Goal: Task Accomplishment & Management: Complete application form

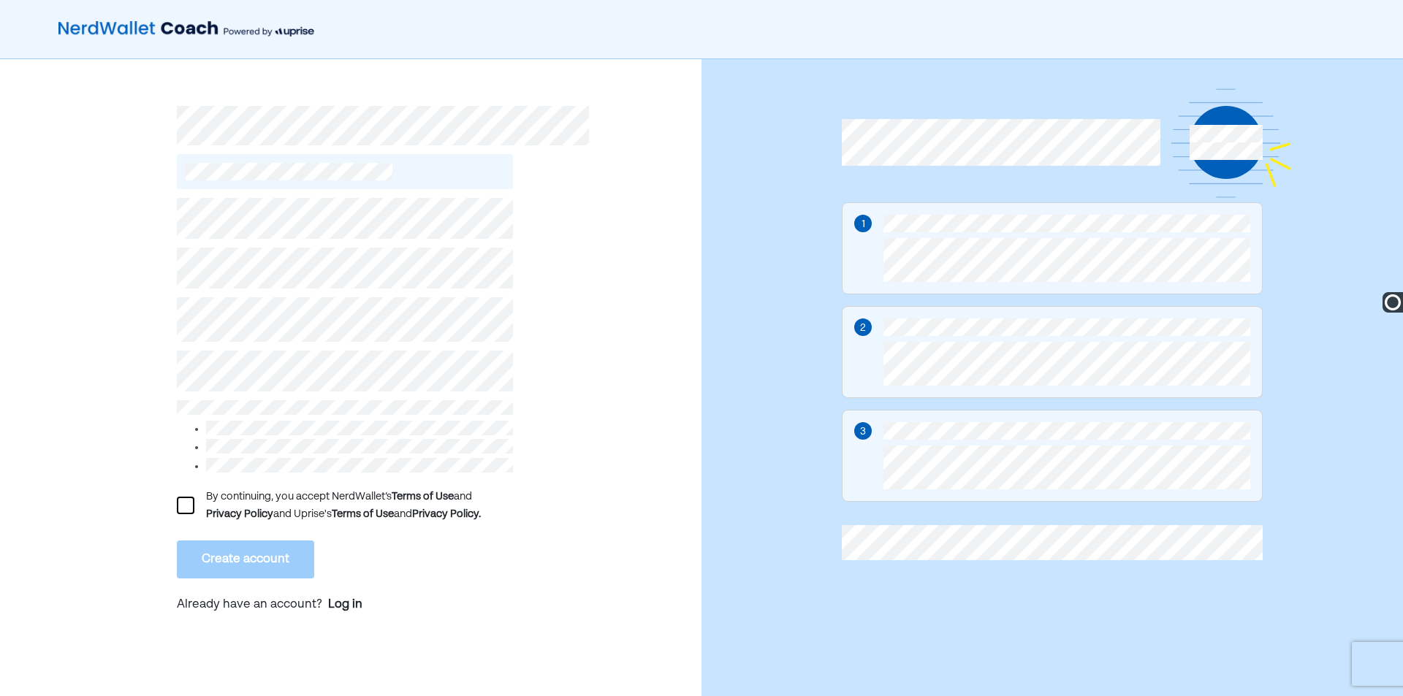
click at [186, 497] on div at bounding box center [186, 506] width 18 height 18
click at [235, 551] on button "Create account" at bounding box center [245, 560] width 137 height 38
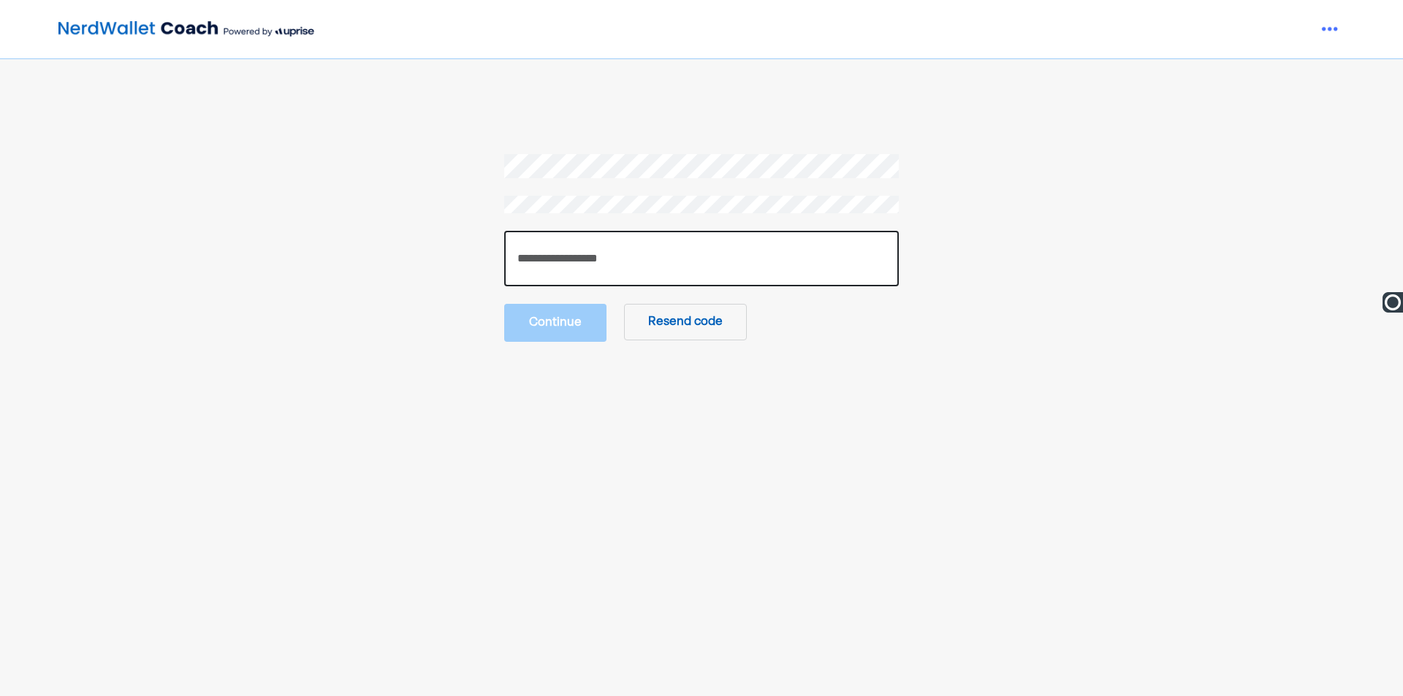
click at [626, 247] on input "number" at bounding box center [701, 259] width 395 height 56
type input "******"
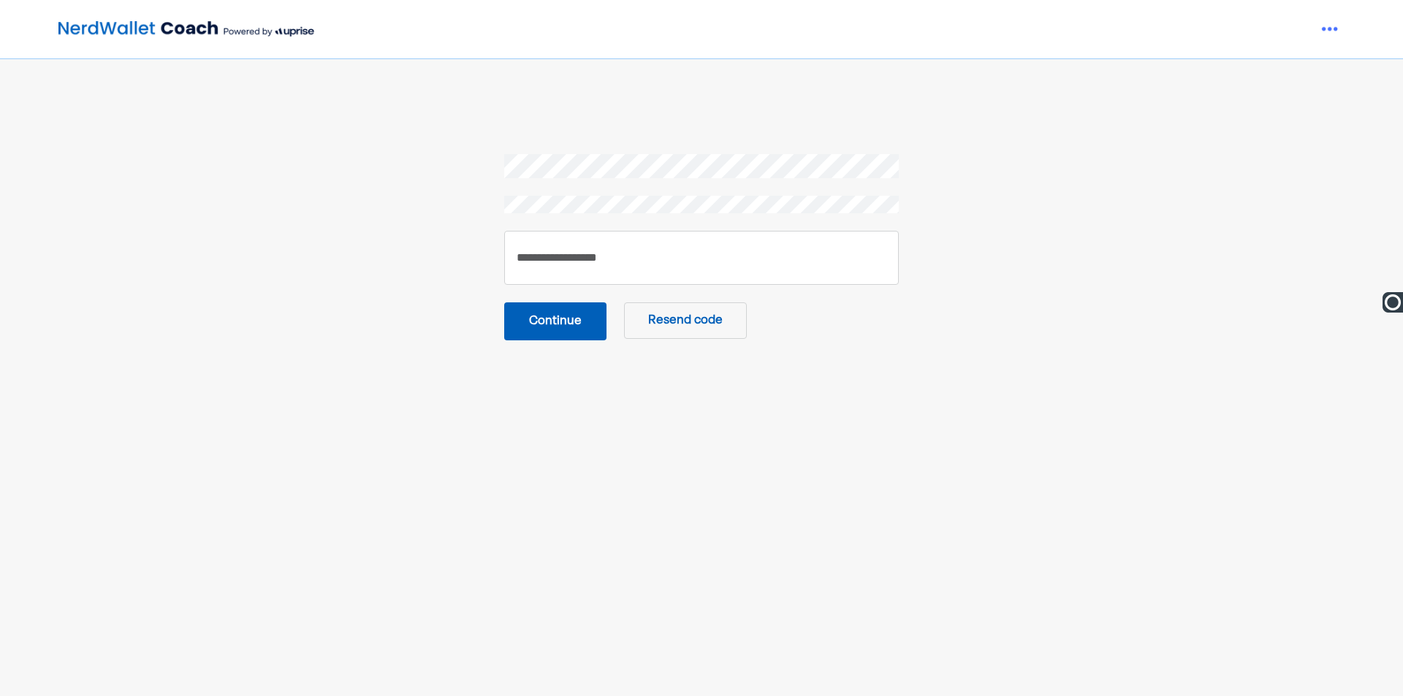
click at [519, 311] on button "Continue" at bounding box center [555, 322] width 102 height 38
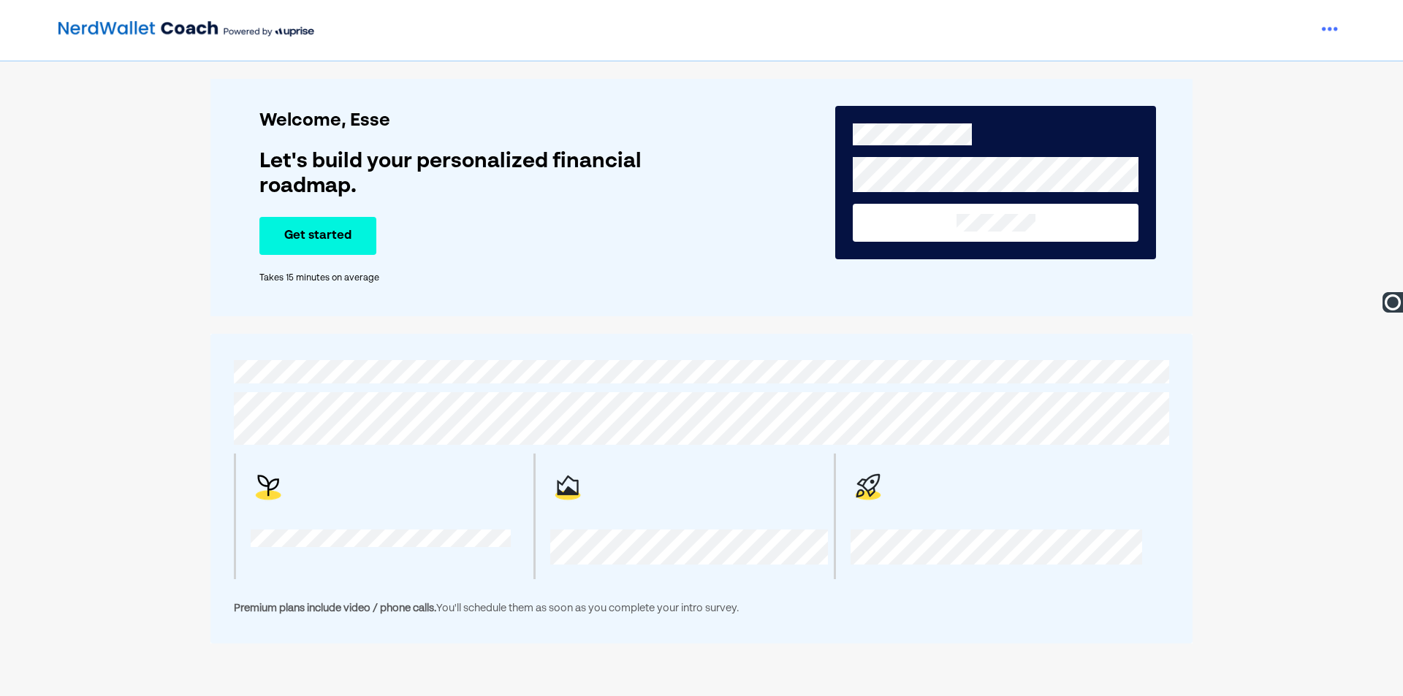
click at [349, 232] on button "Get started" at bounding box center [317, 236] width 117 height 38
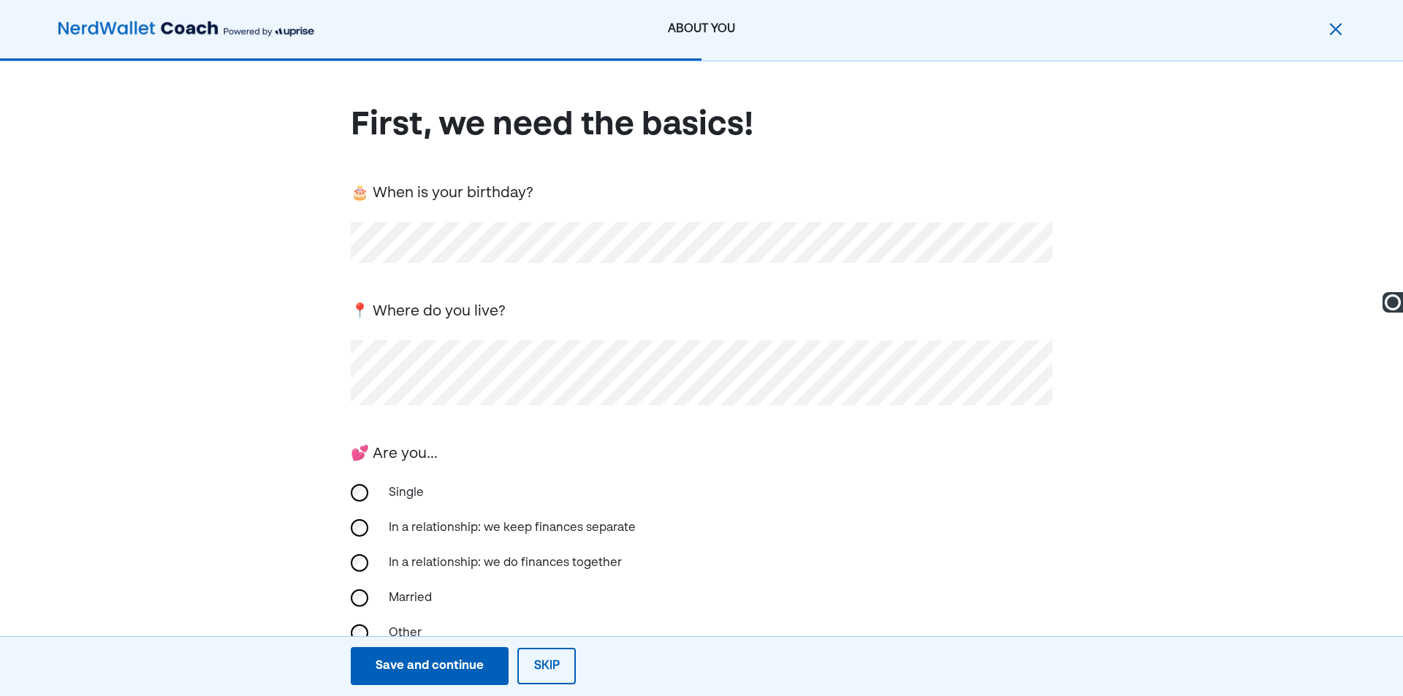
click at [534, 521] on div "In a relationship: we keep finances separate" at bounding box center [512, 528] width 265 height 35
click at [1190, 382] on div "First, we need the basics! 🎂 When is your birthday? 📍 Where do you live? 💕 Are …" at bounding box center [701, 477] width 1403 height 832
click at [1277, 239] on div "First, we need the basics! 🎂 When is your birthday? 📍 Where do you live? 💕 Are …" at bounding box center [701, 477] width 1403 height 832
drag, startPoint x: 1402, startPoint y: 119, endPoint x: 1402, endPoint y: 200, distance: 81.1
click at [1402, 200] on div "First, we need the basics! 🎂 When is your birthday? 📍 Where do you live? 💕 Are …" at bounding box center [701, 477] width 1403 height 832
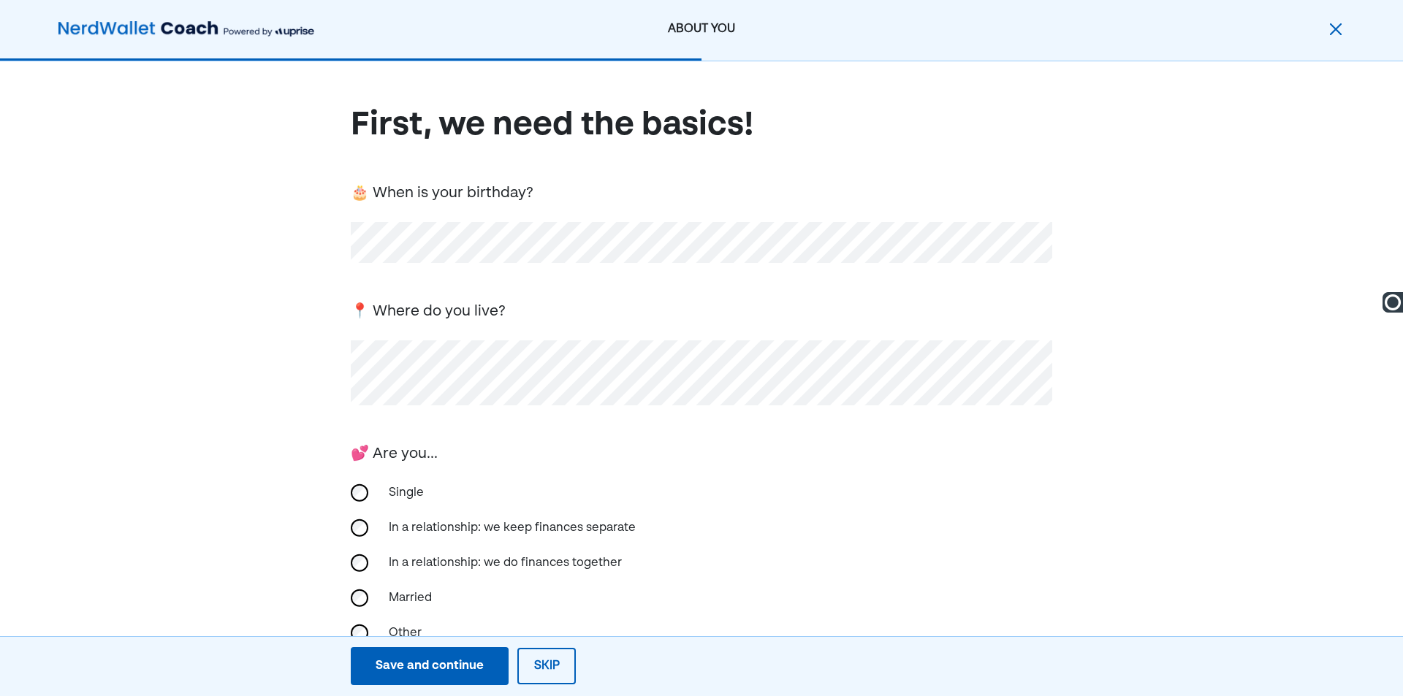
click at [1230, 361] on div "First, we need the basics! 🎂 When is your birthday? 📍 Where do you live? 💕 Are …" at bounding box center [701, 477] width 1403 height 832
click at [1204, 439] on div "First, we need the basics! 🎂 When is your birthday? 📍 Where do you live? 💕 Are …" at bounding box center [701, 477] width 1403 height 832
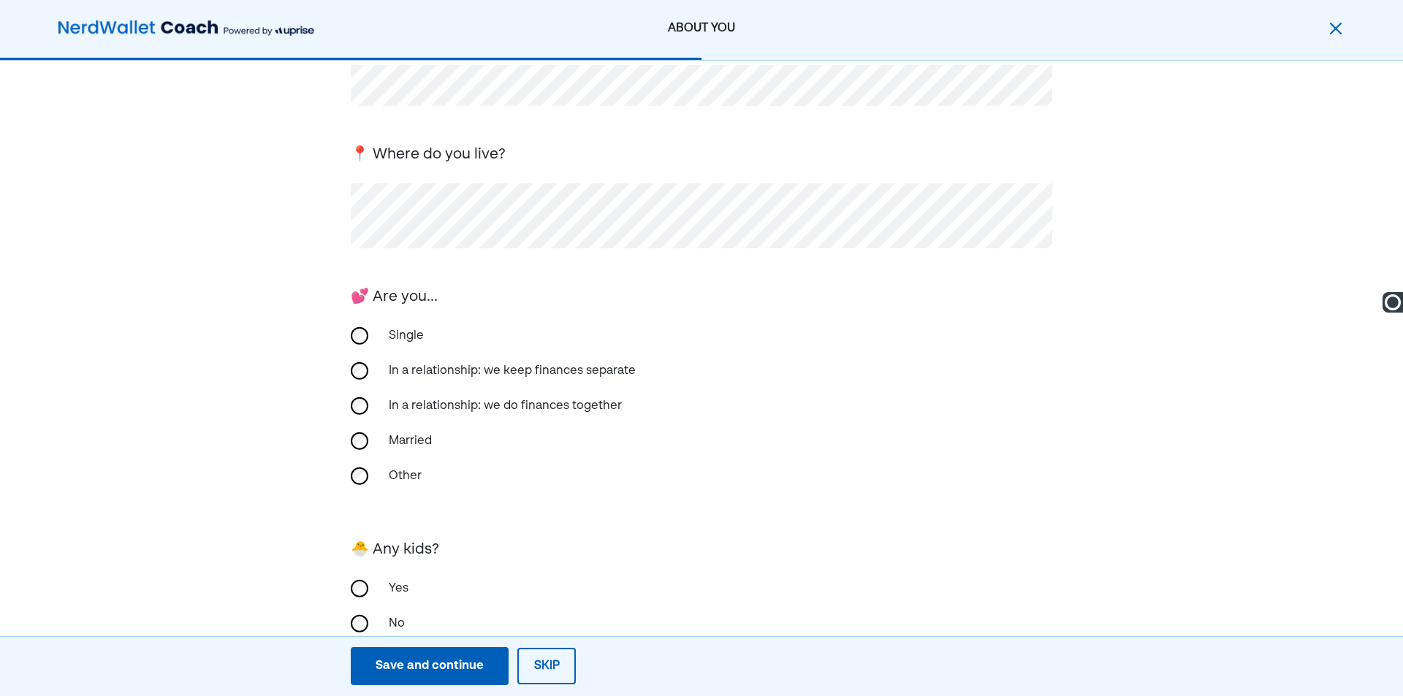
scroll to position [197, 0]
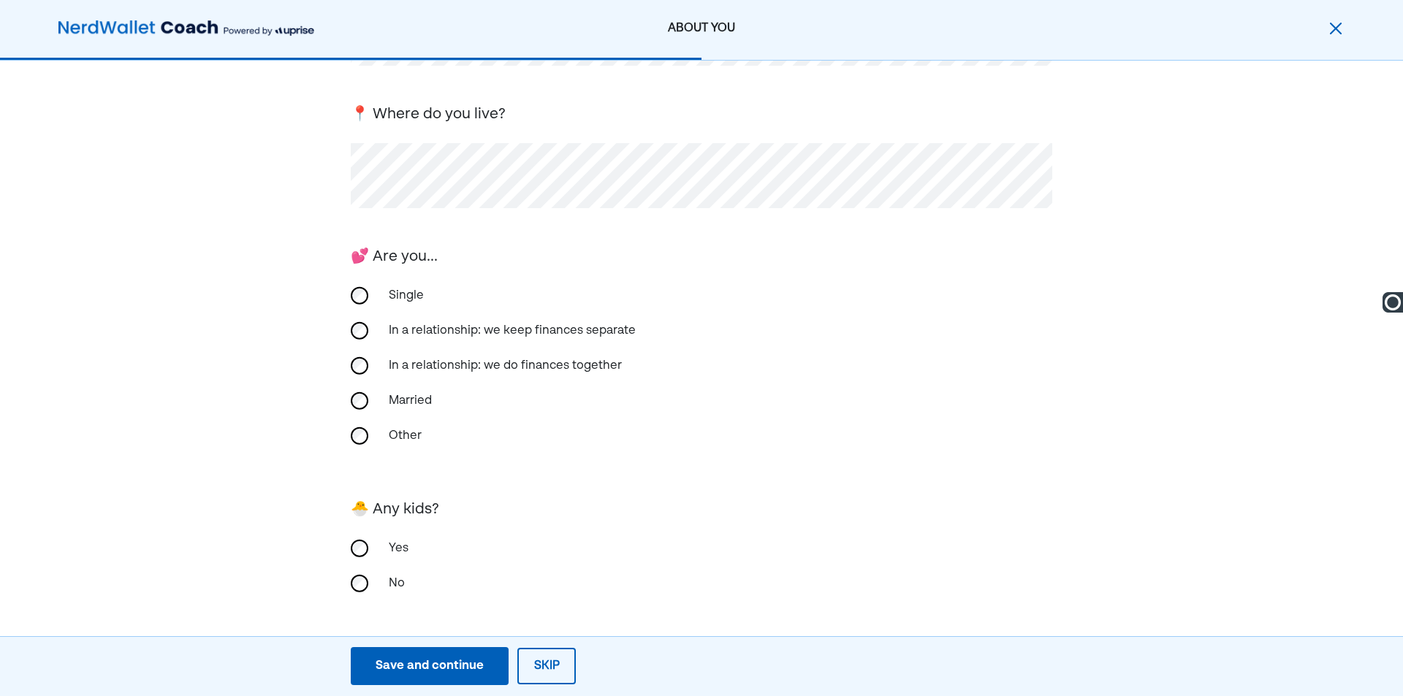
click at [396, 653] on button "Save and continue Save Save and continue" at bounding box center [430, 666] width 158 height 38
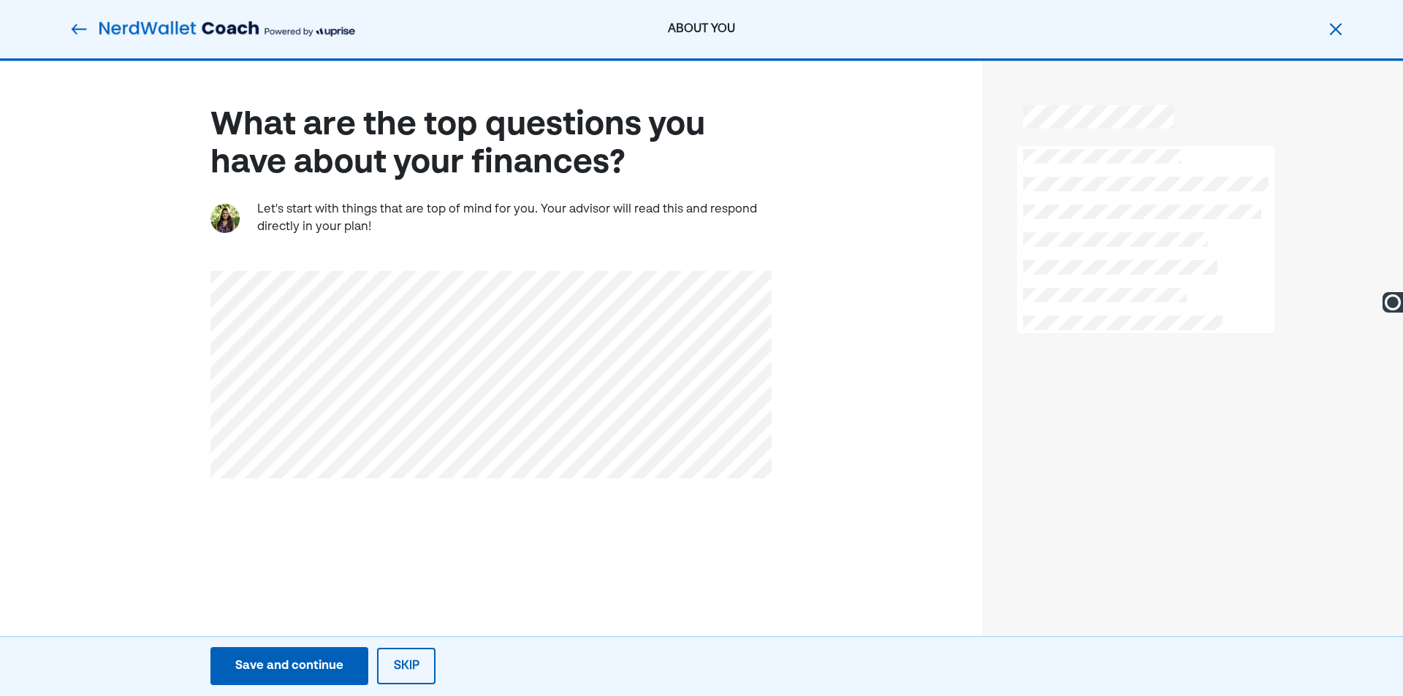
click at [265, 662] on div "Save and continue" at bounding box center [289, 667] width 108 height 18
